Goal: Navigation & Orientation: Go to known website

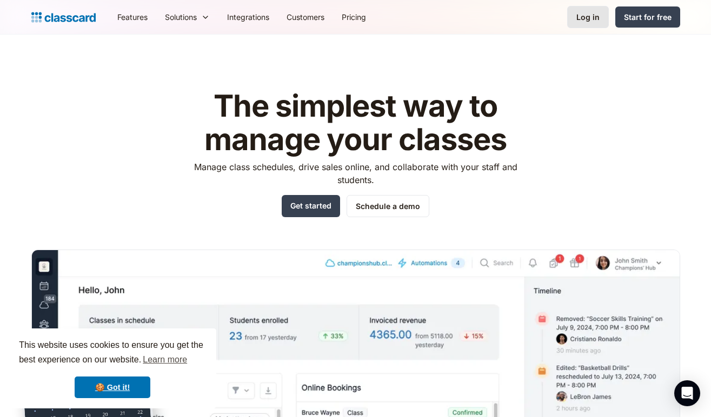
click at [584, 19] on div "Log in" at bounding box center [587, 16] width 23 height 11
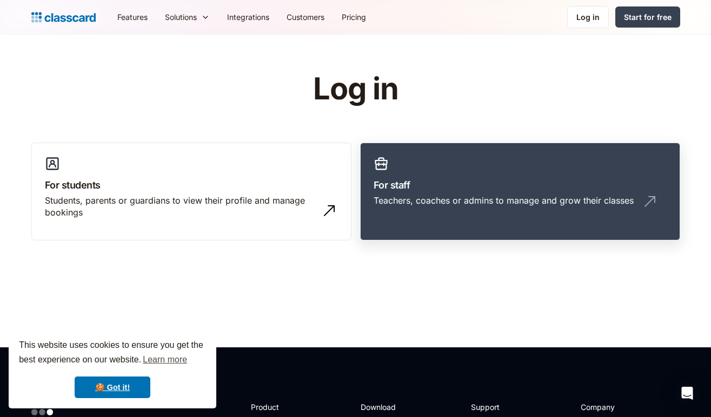
click at [465, 186] on h3 "For staff" at bounding box center [519, 185] width 293 height 15
